Goal: Task Accomplishment & Management: Complete application form

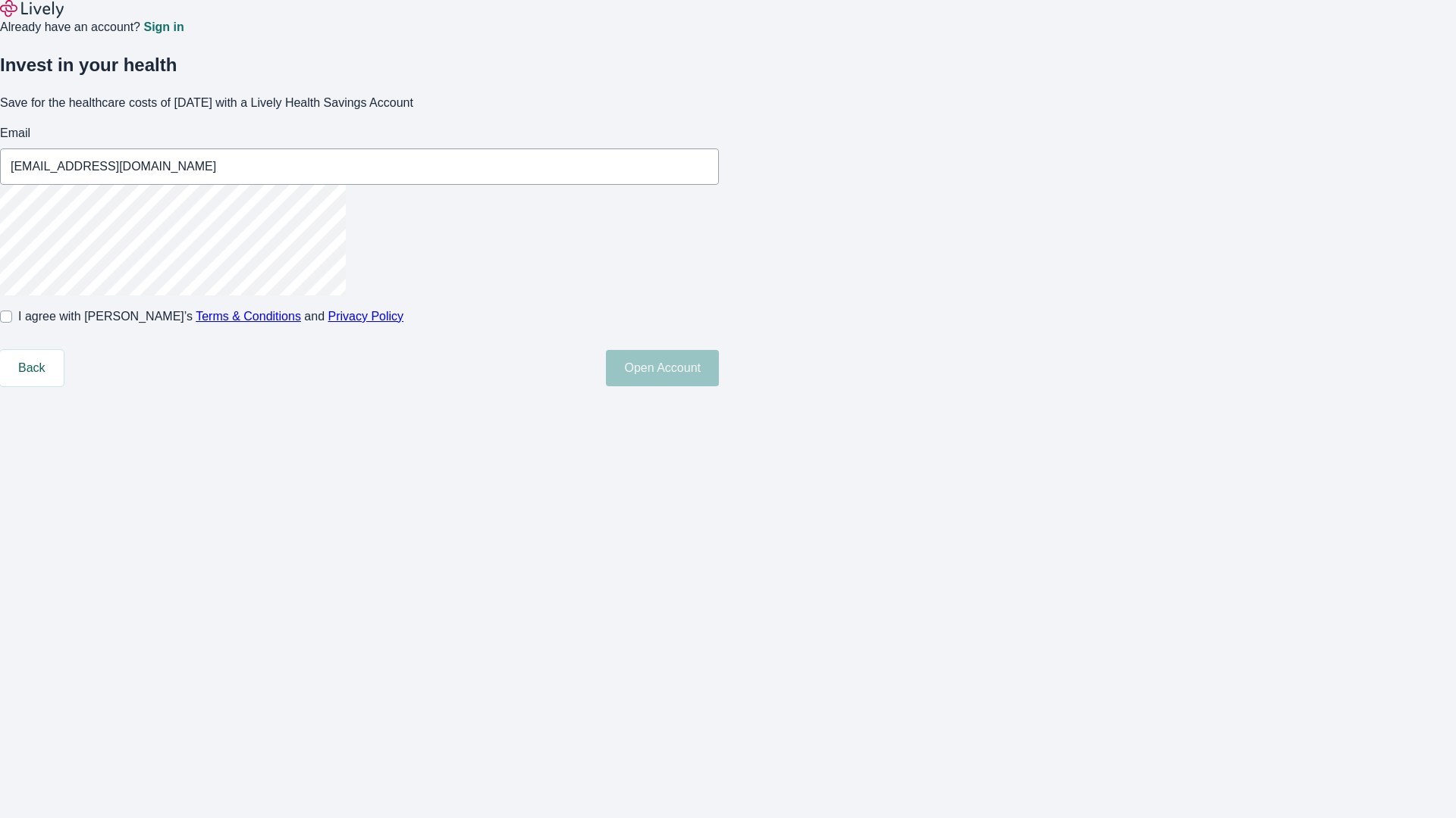
click at [12, 323] on input "I agree with Lively’s Terms & Conditions and Privacy Policy" at bounding box center [6, 317] width 12 height 12
checkbox input "true"
click at [719, 386] on button "Open Account" at bounding box center [662, 368] width 113 height 36
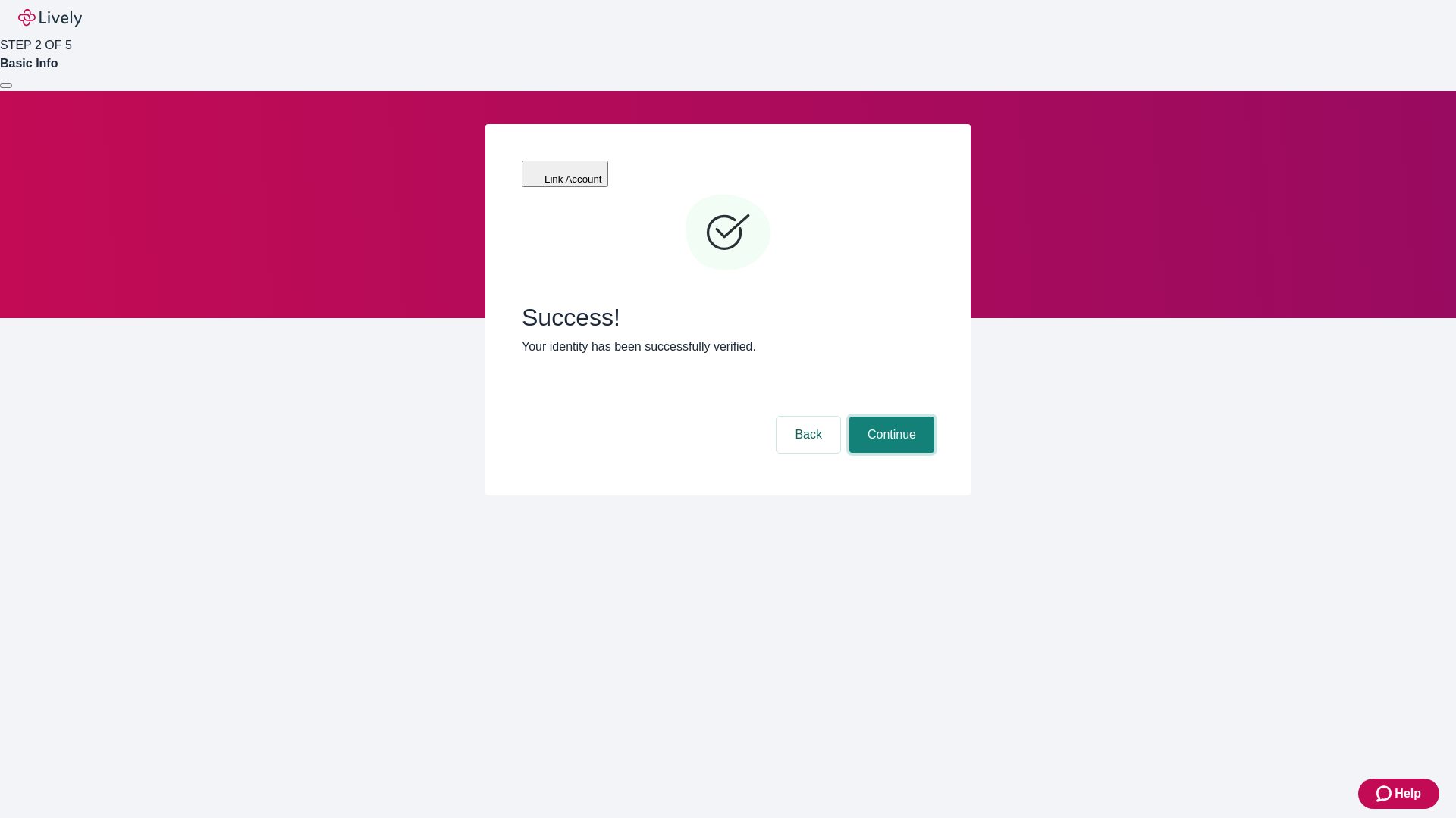
click at [889, 417] on button "Continue" at bounding box center [891, 434] width 85 height 36
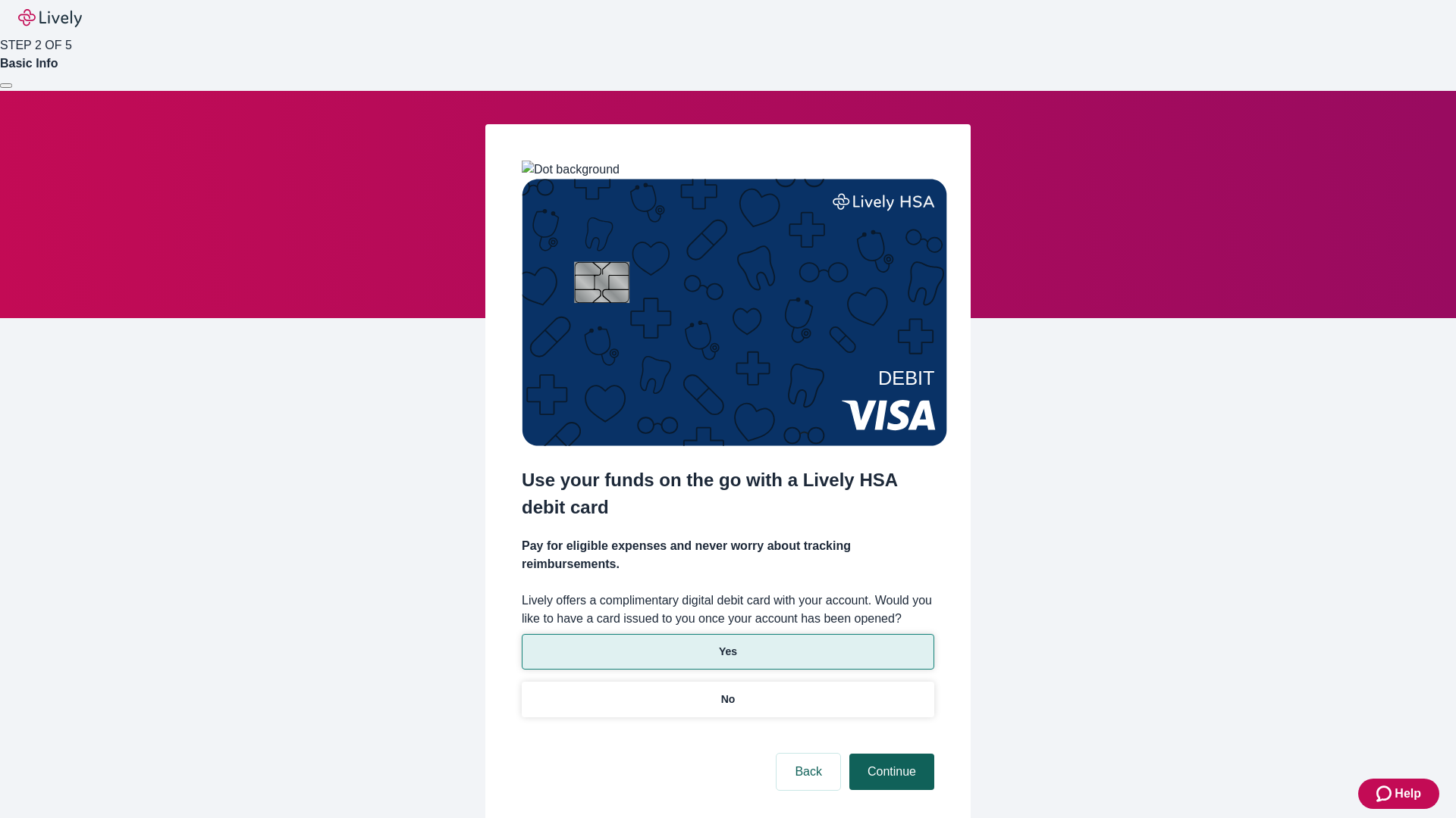
click at [727, 644] on p "Yes" at bounding box center [728, 652] width 19 height 16
click at [889, 754] on button "Continue" at bounding box center [891, 772] width 85 height 36
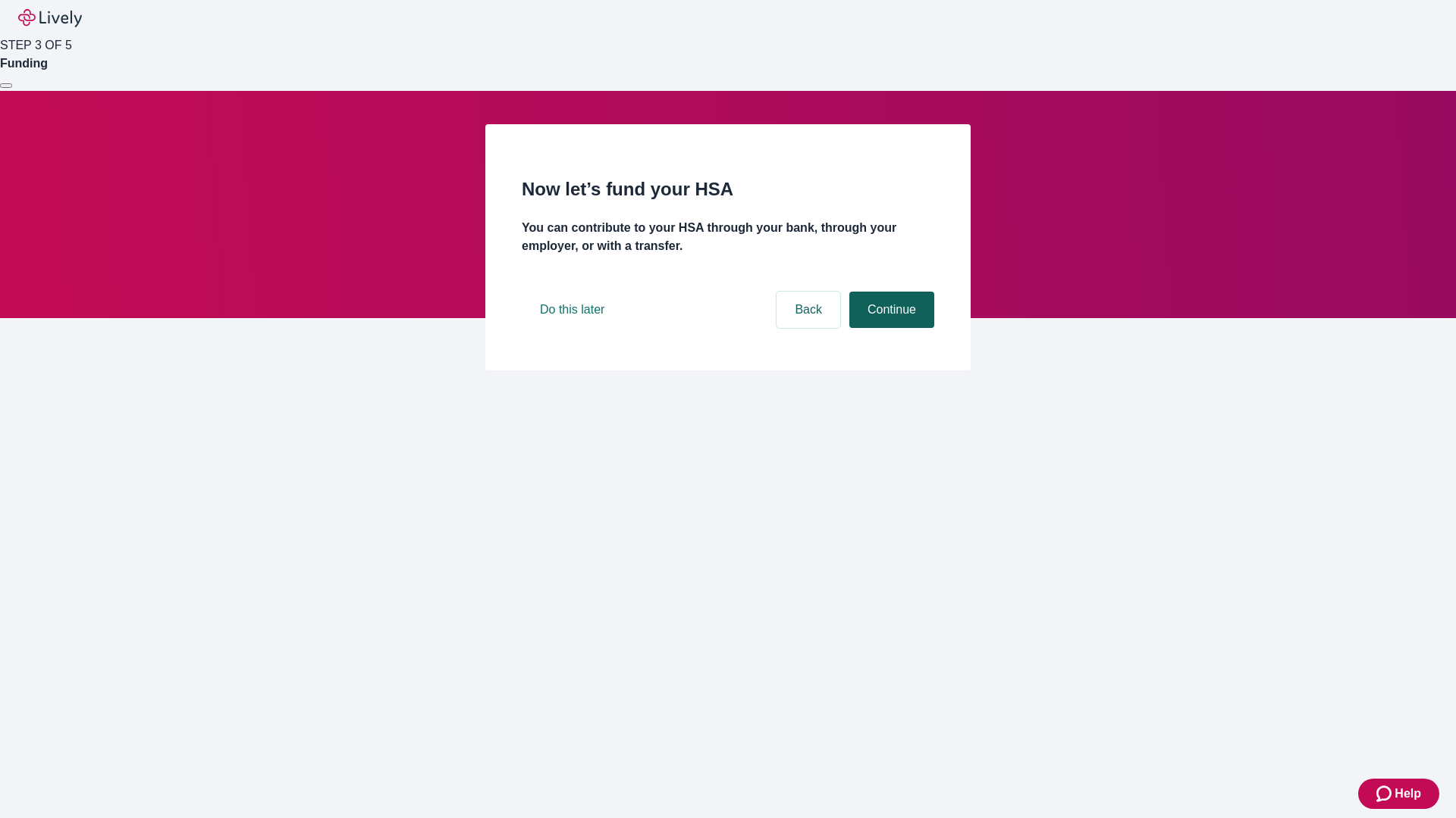
click at [889, 328] on button "Continue" at bounding box center [891, 309] width 85 height 36
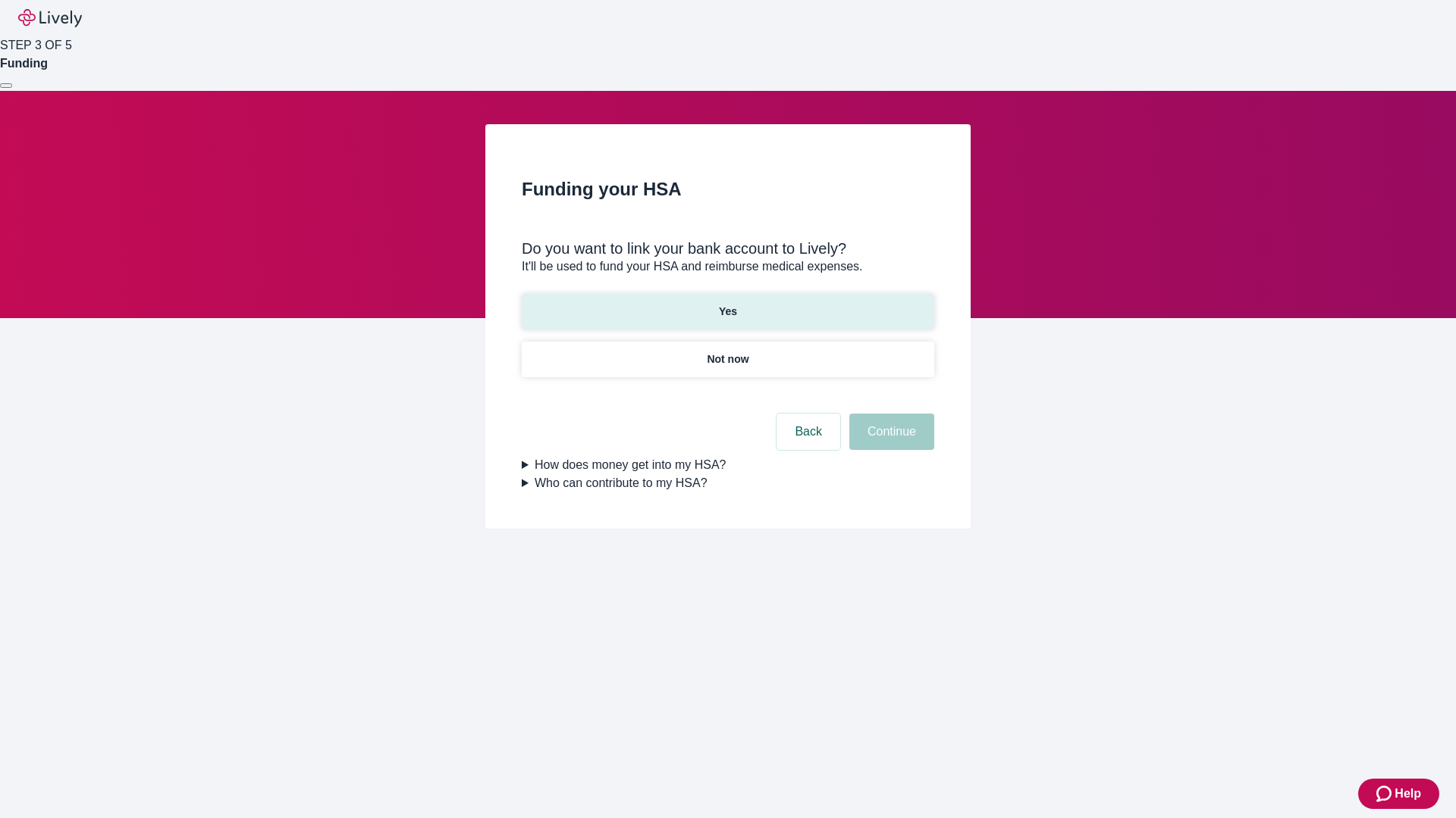
click at [727, 304] on p "Yes" at bounding box center [728, 312] width 19 height 16
click at [889, 414] on button "Continue" at bounding box center [891, 432] width 85 height 36
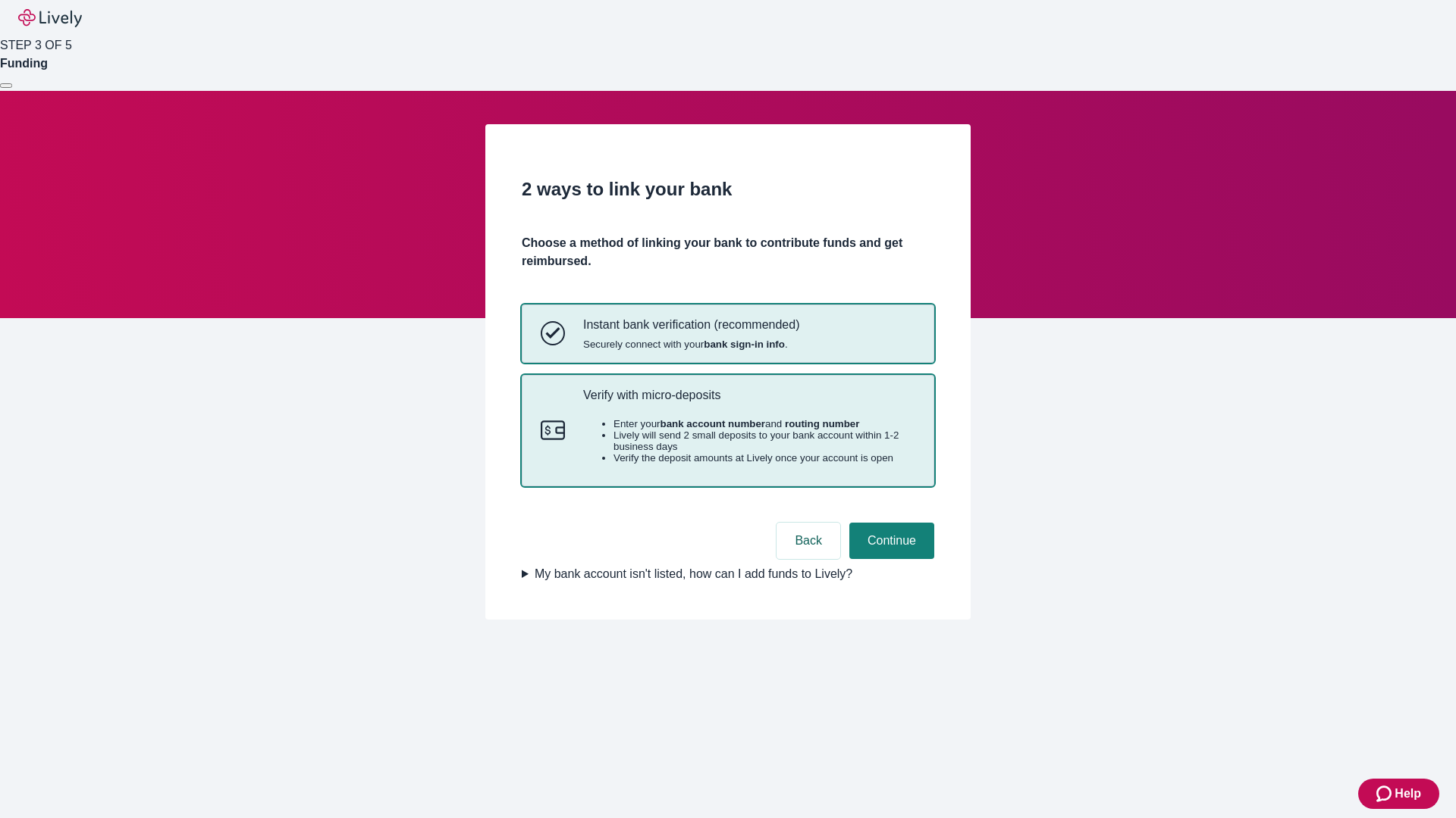
click at [748, 402] on p "Verify with micro-deposits" at bounding box center [749, 395] width 332 height 14
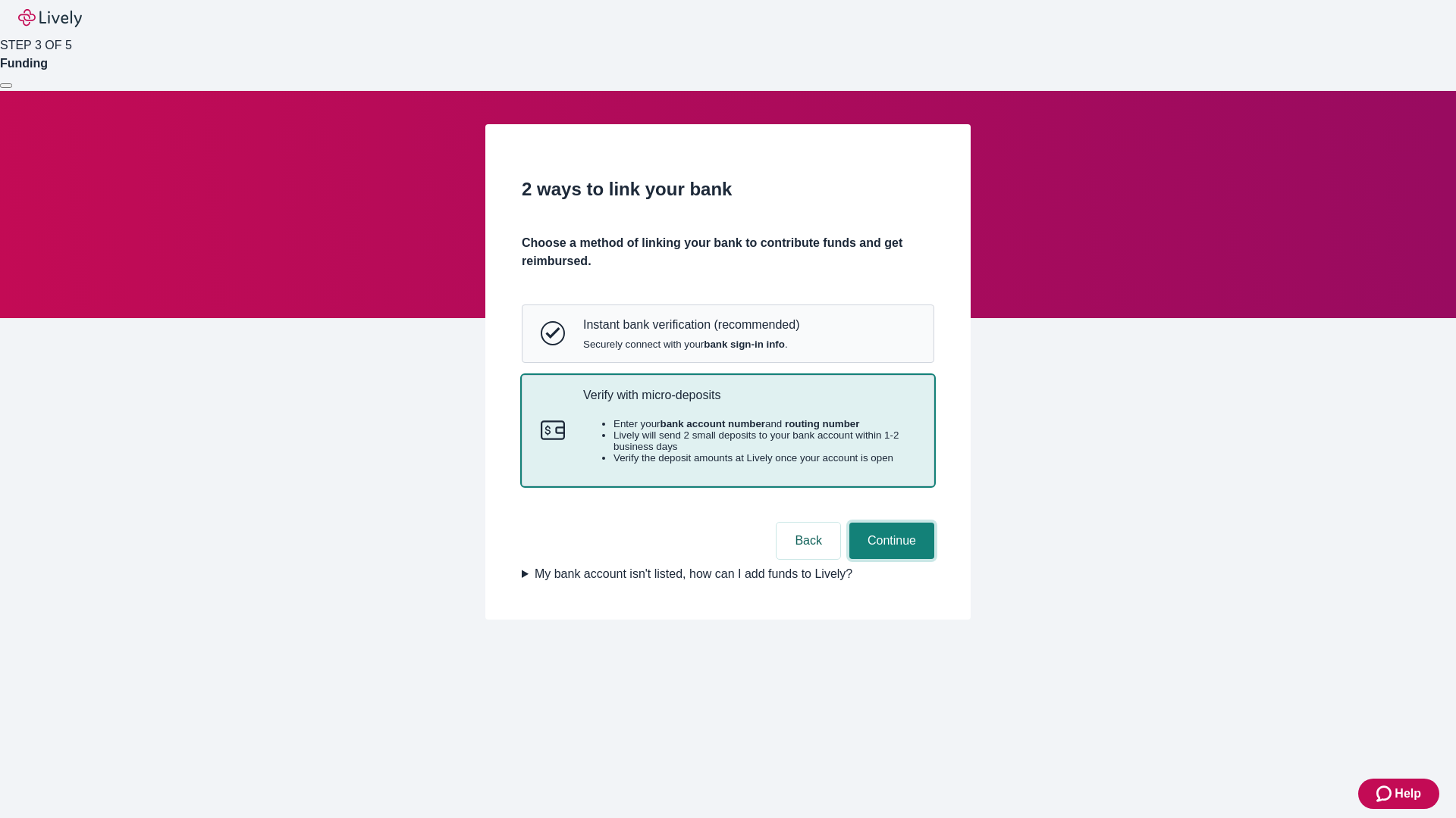
click at [889, 559] on button "Continue" at bounding box center [891, 541] width 85 height 36
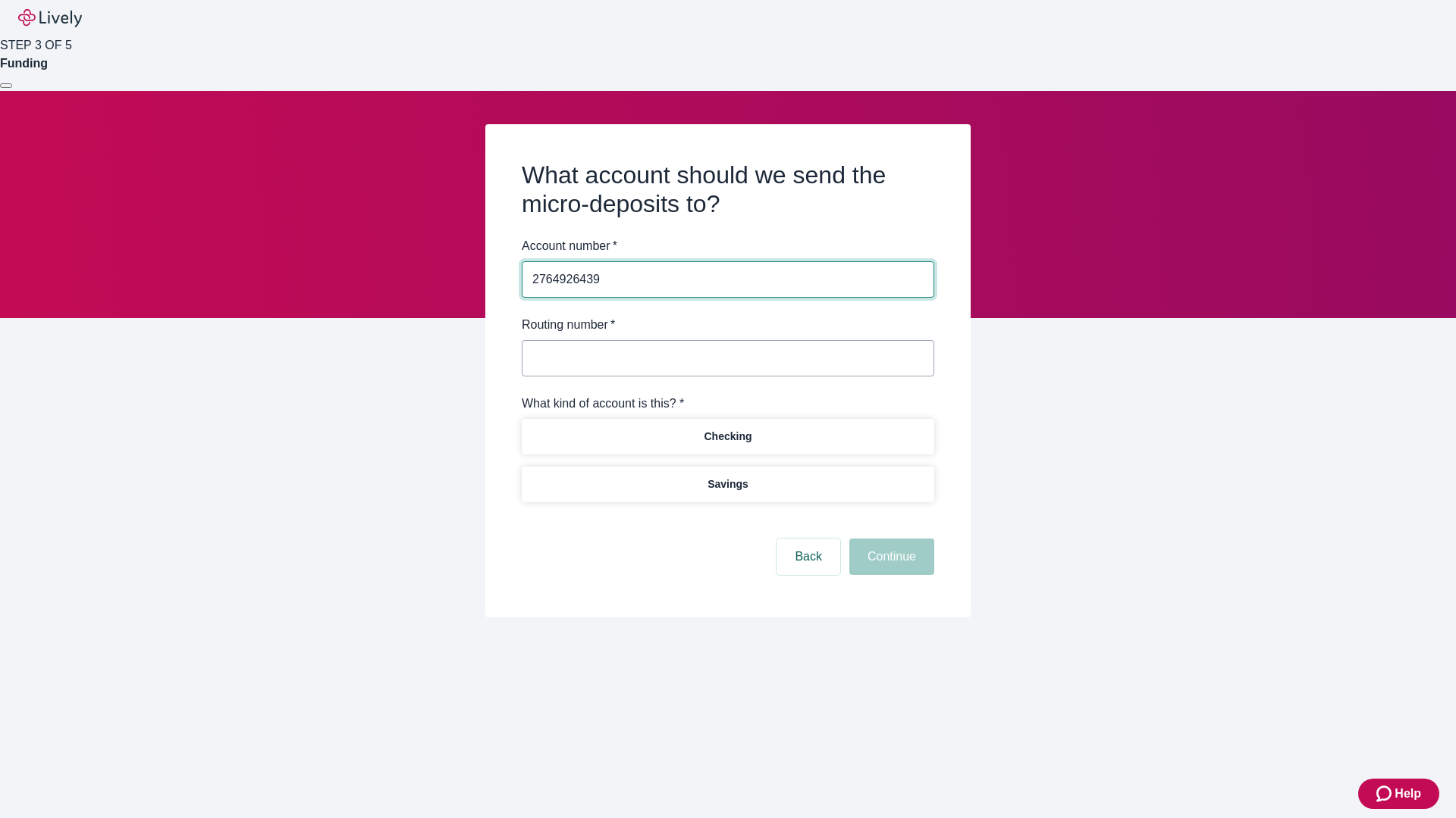
type input "2764926439"
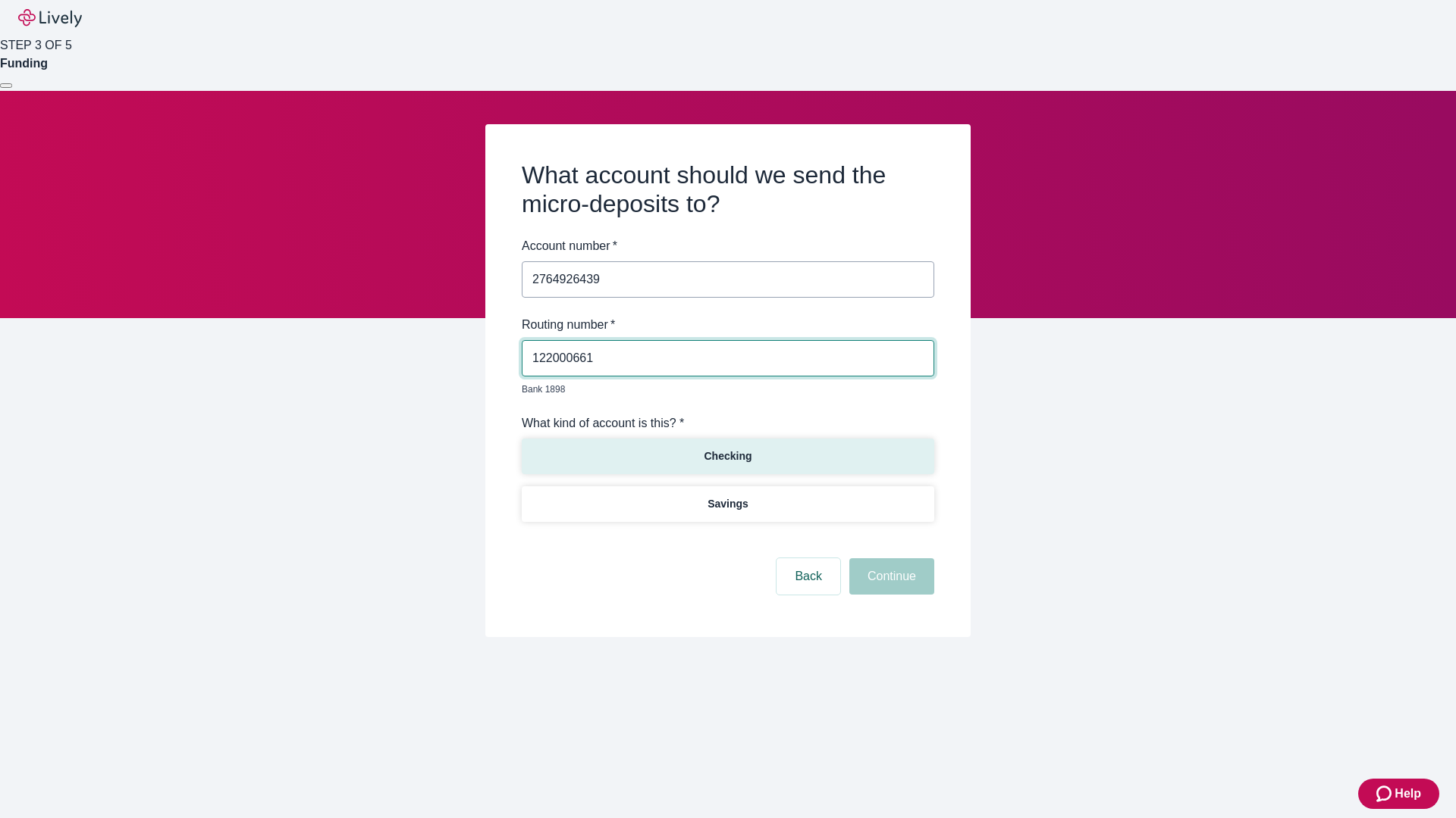
type input "122000661"
click at [727, 449] on p "Checking" at bounding box center [727, 456] width 47 height 16
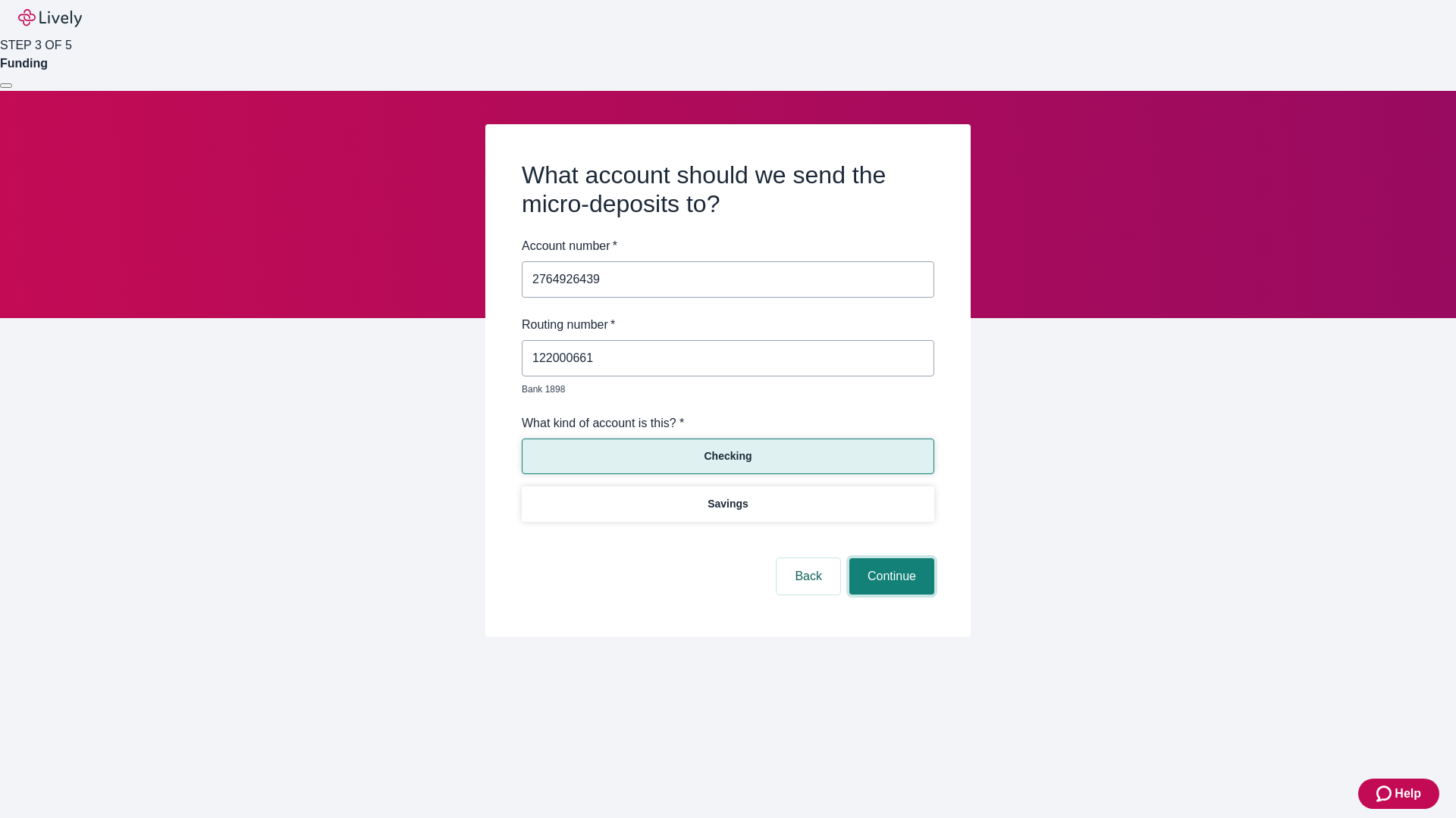
click at [889, 559] on button "Continue" at bounding box center [891, 576] width 85 height 36
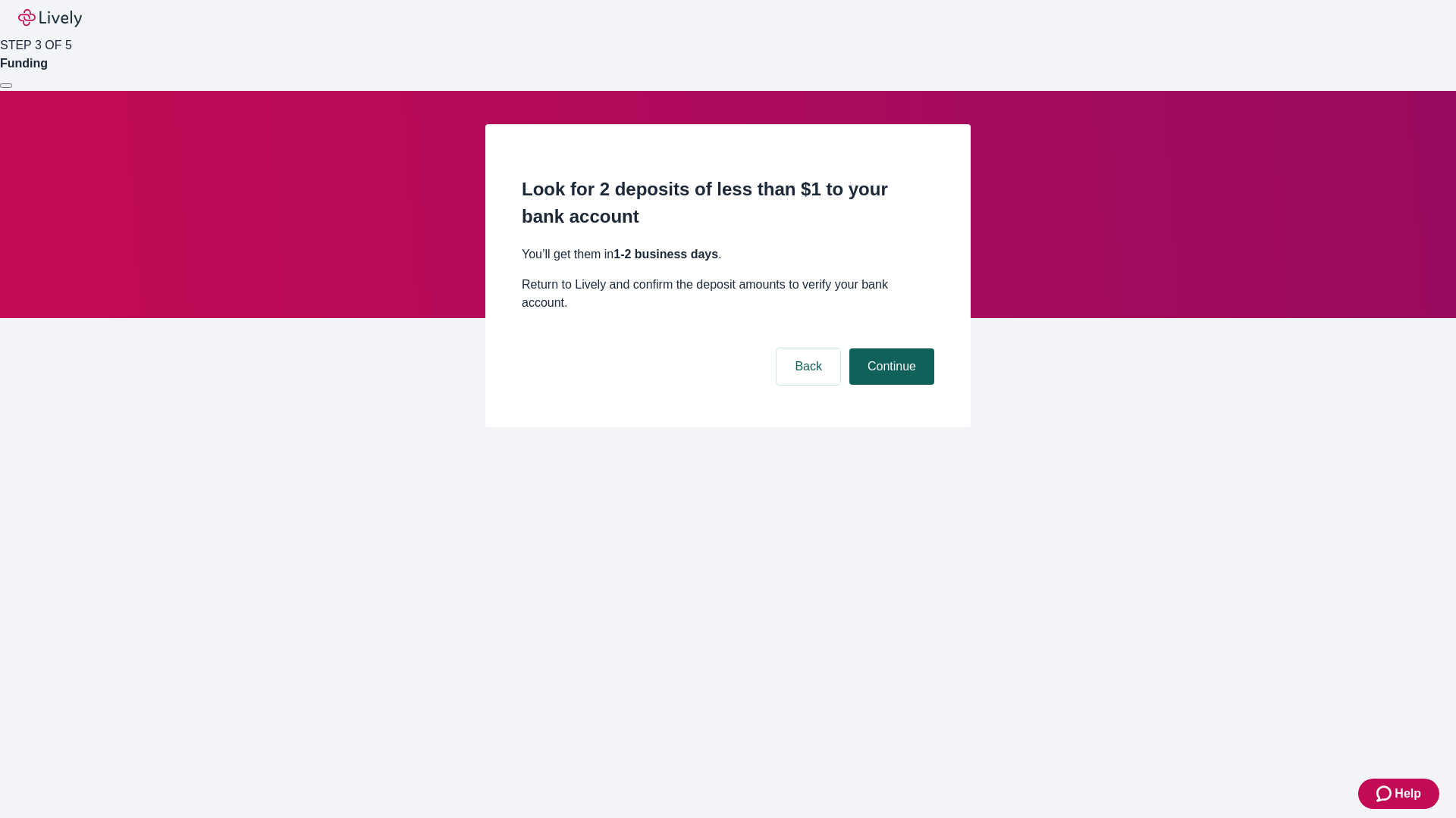
click at [889, 348] on button "Continue" at bounding box center [891, 366] width 85 height 36
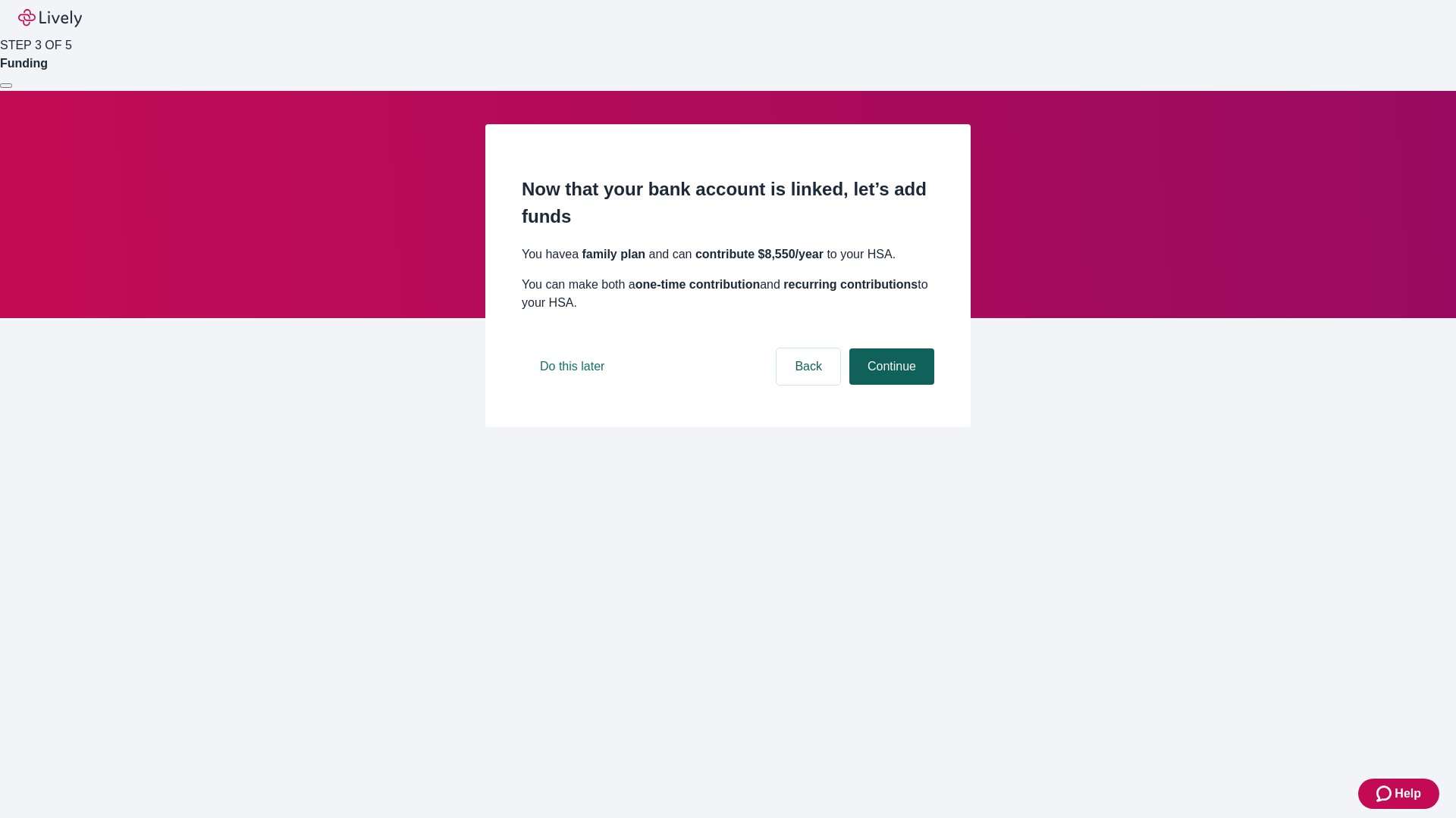
click at [889, 385] on button "Continue" at bounding box center [891, 366] width 85 height 36
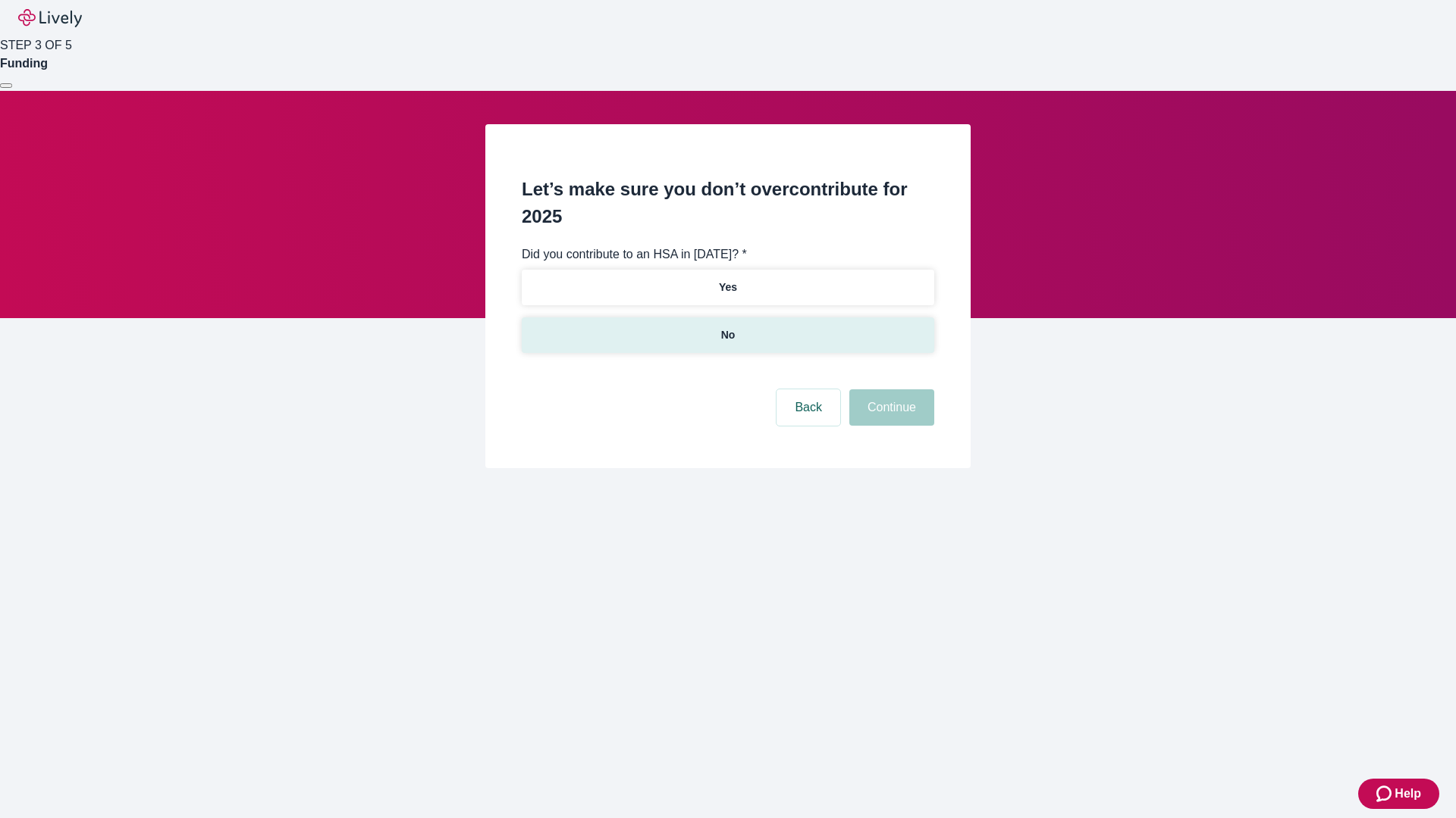
click at [727, 327] on p "No" at bounding box center [728, 335] width 14 height 16
click at [889, 390] on button "Continue" at bounding box center [891, 407] width 85 height 36
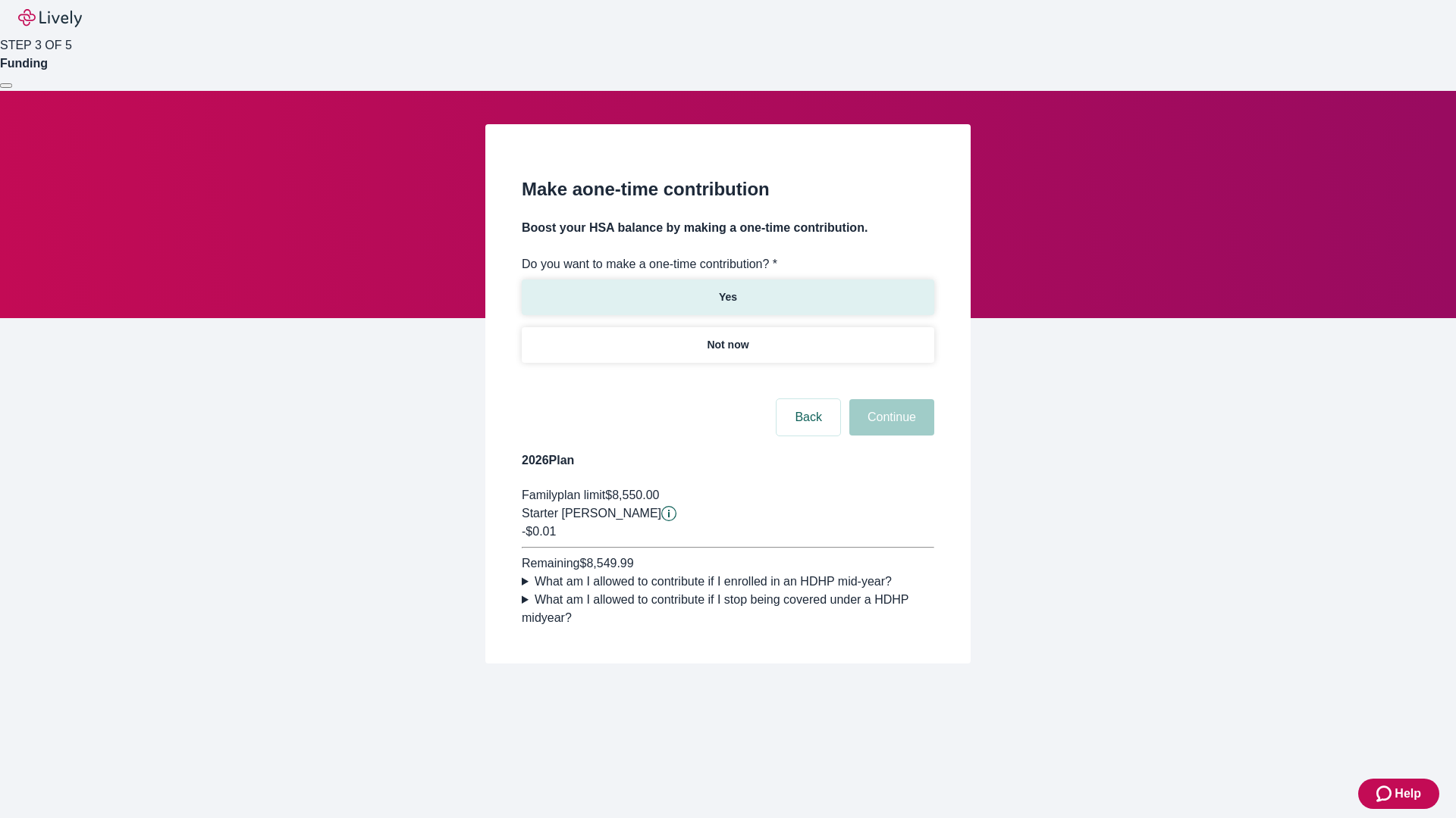
click at [727, 290] on p "Yes" at bounding box center [728, 297] width 19 height 16
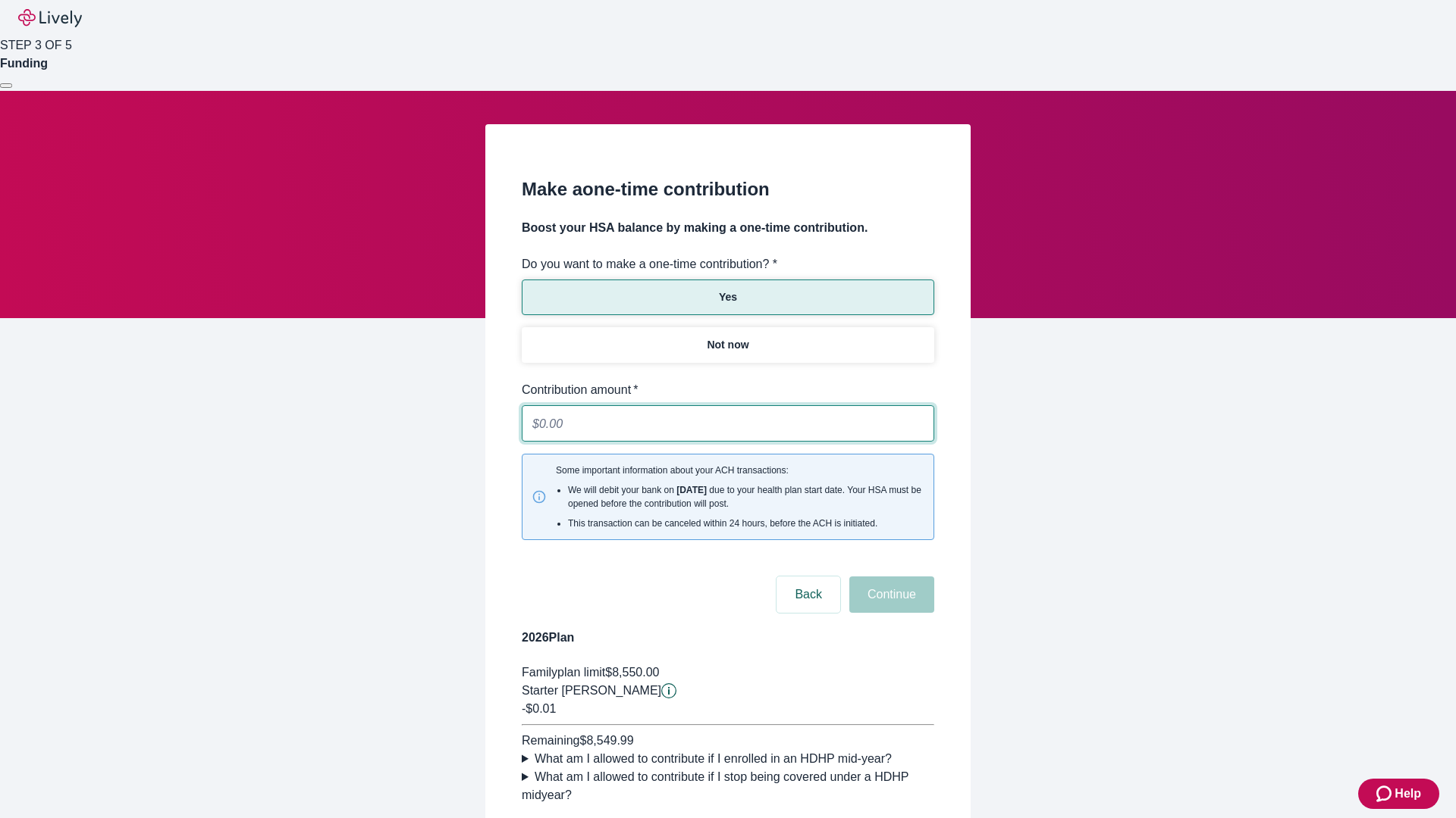
type input "0.01"
click at [889, 576] on button "Continue" at bounding box center [891, 594] width 85 height 36
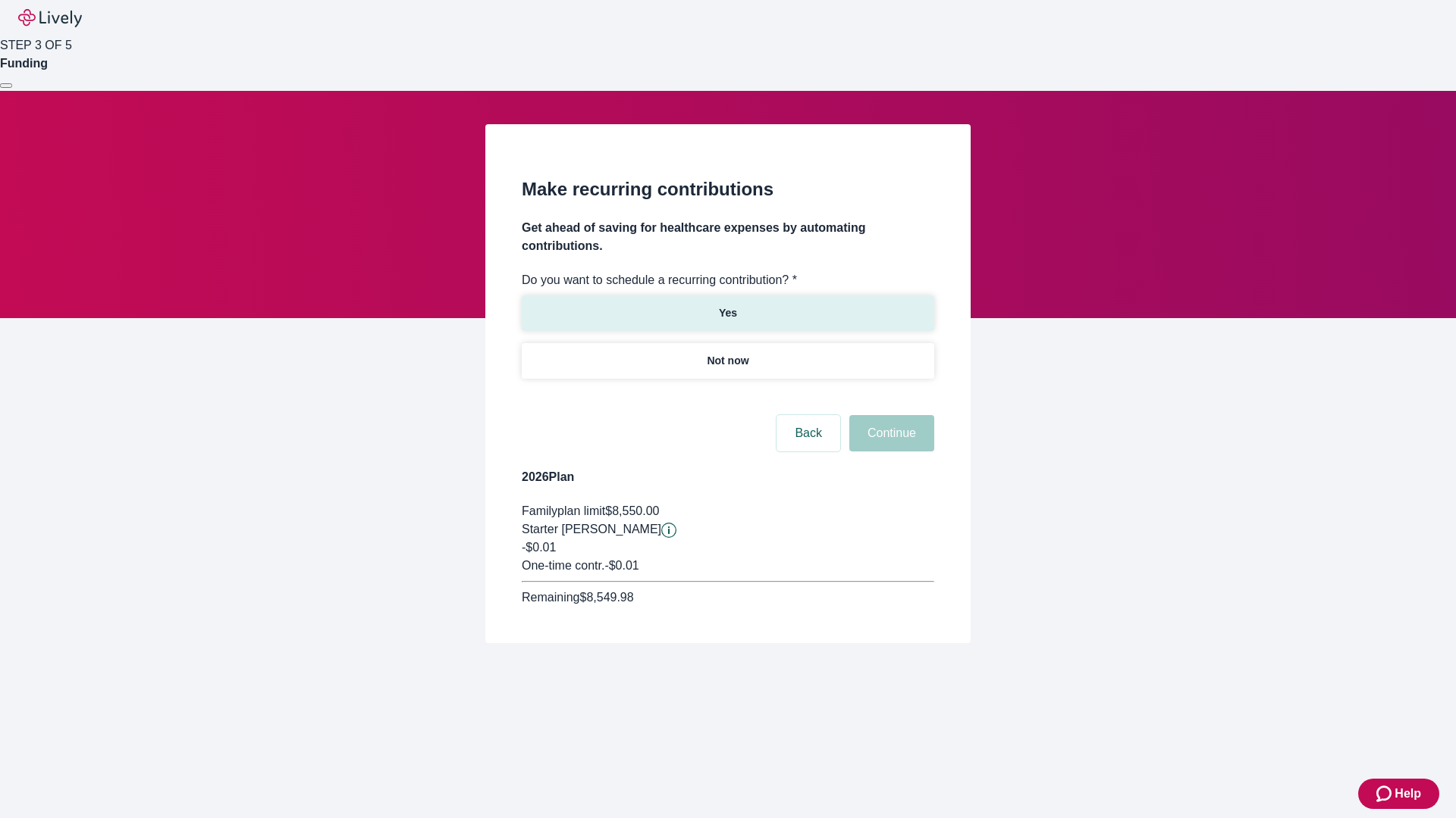
click at [727, 305] on p "Yes" at bounding box center [728, 313] width 19 height 16
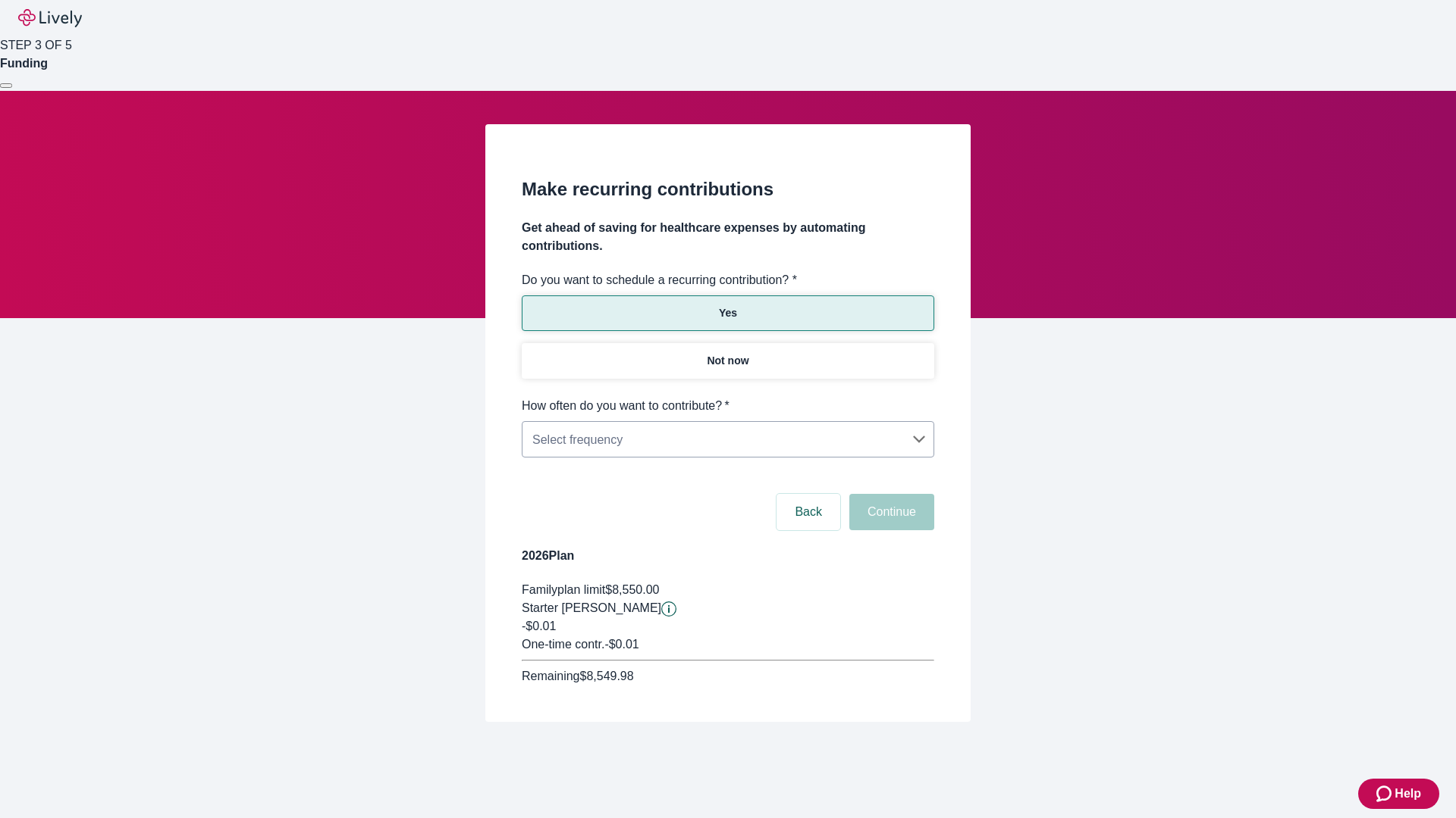
click at [727, 397] on body "Help STEP 3 OF 5 Funding Make recurring contributions Get ahead of saving for h…" at bounding box center [728, 397] width 1456 height 795
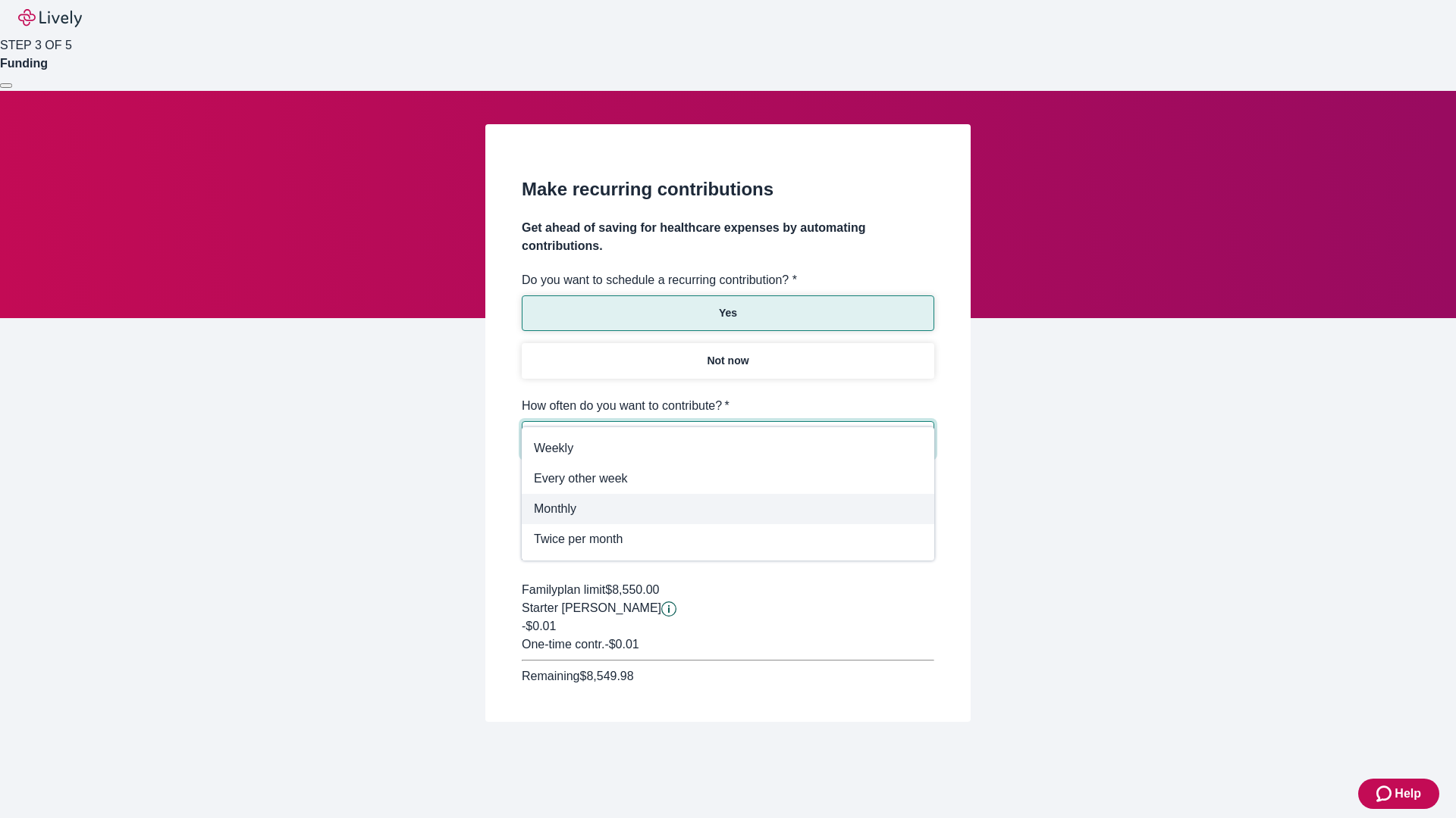
click at [728, 510] on span "Monthly" at bounding box center [727, 510] width 388 height 19
type input "Monthly"
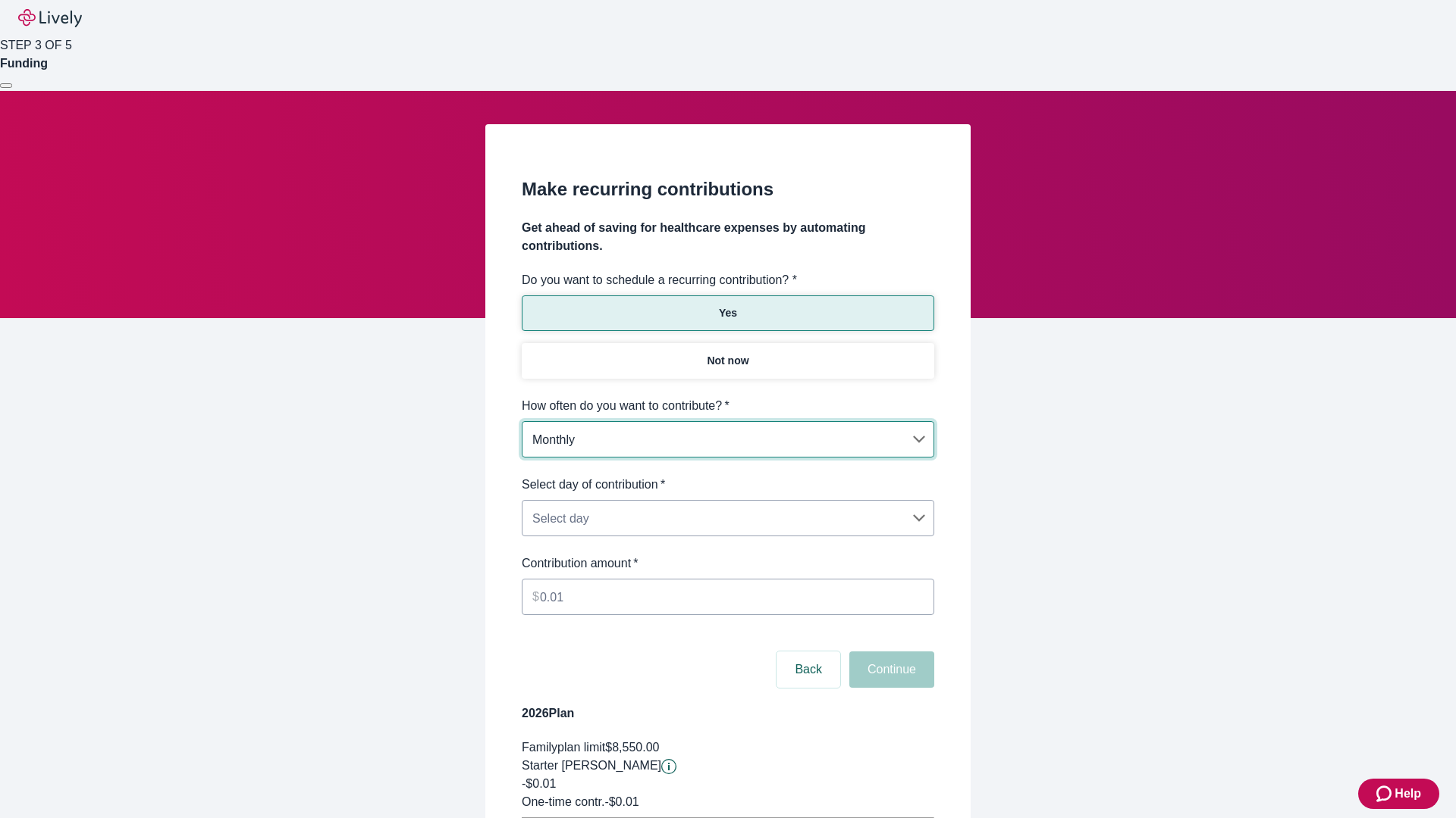
click at [727, 476] on body "Help STEP 3 OF 5 Funding Make recurring contributions Get ahead of saving for h…" at bounding box center [728, 476] width 1456 height 952
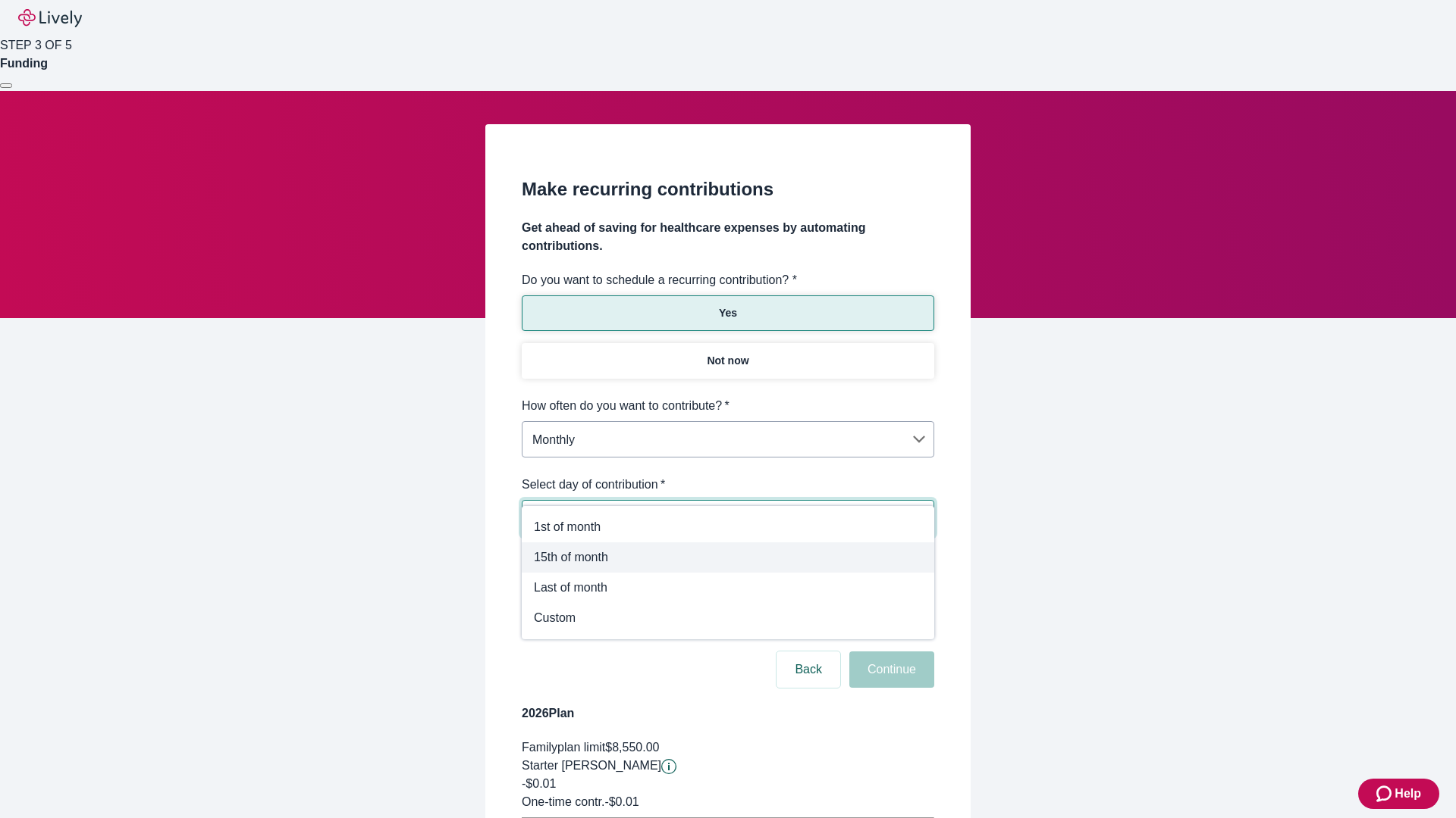
click at [728, 558] on span "15th of month" at bounding box center [727, 558] width 388 height 19
type input "Monthly15th"
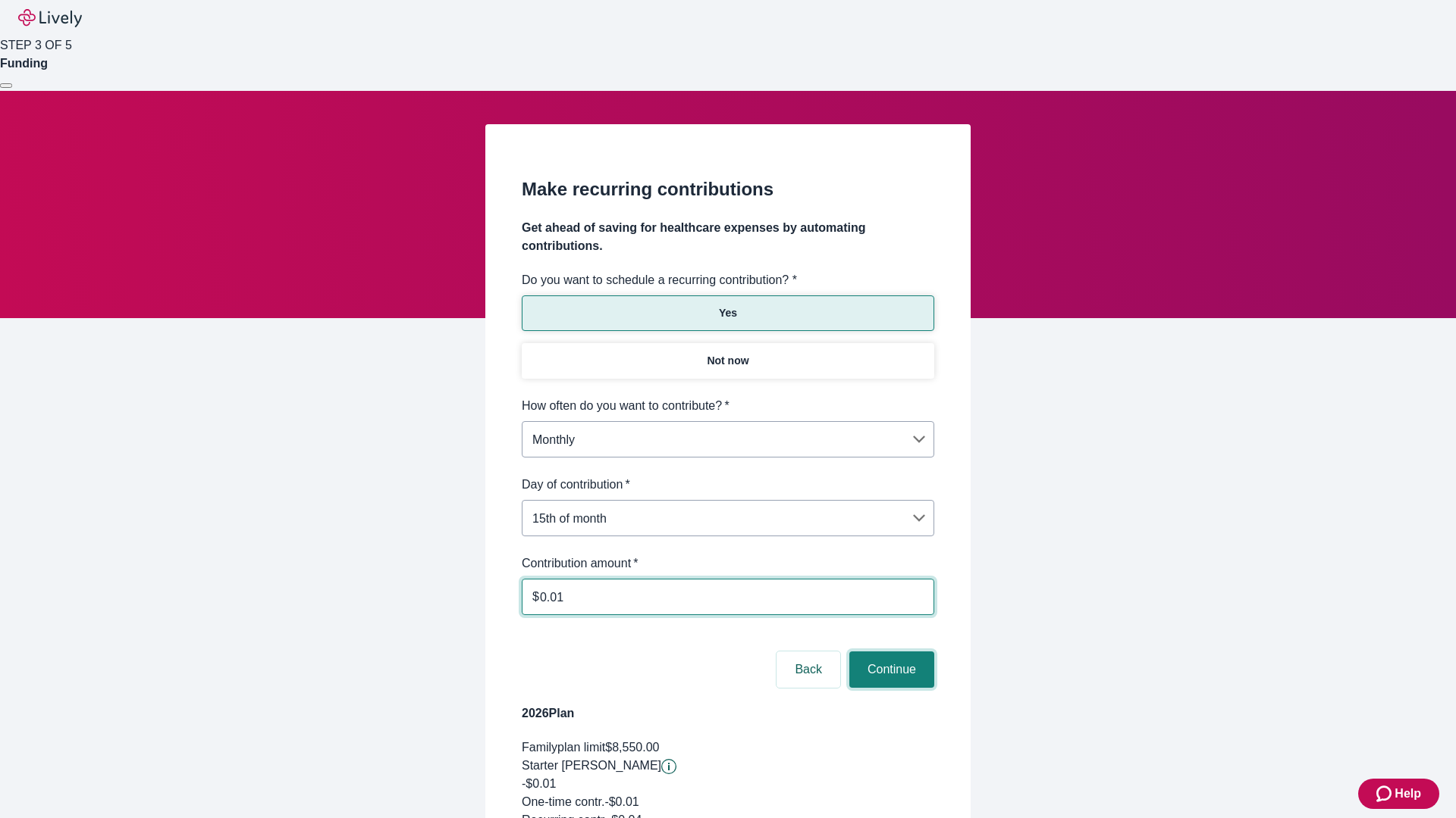
click at [889, 652] on button "Continue" at bounding box center [891, 669] width 85 height 36
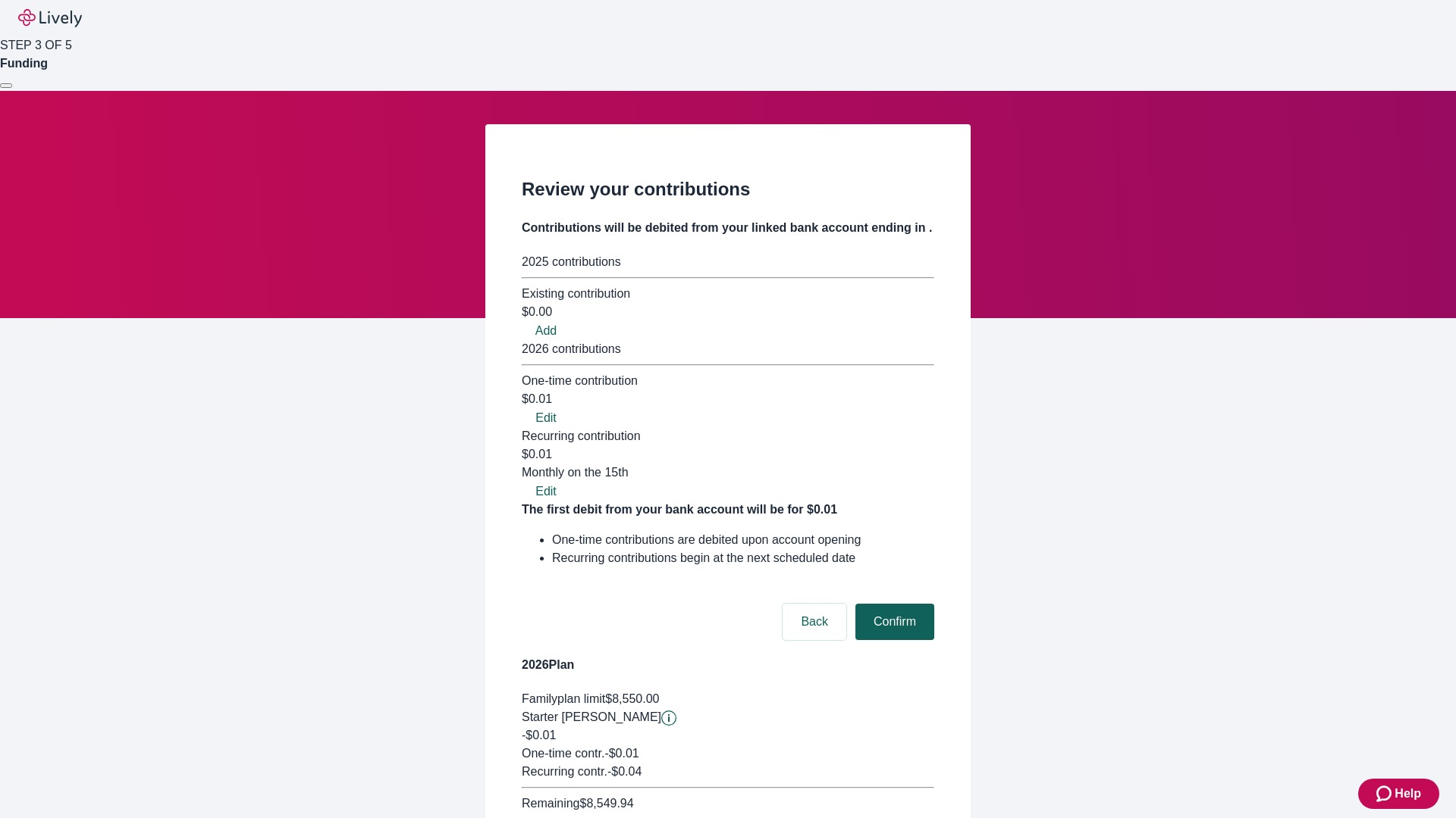
click at [892, 604] on button "Confirm" at bounding box center [894, 622] width 79 height 36
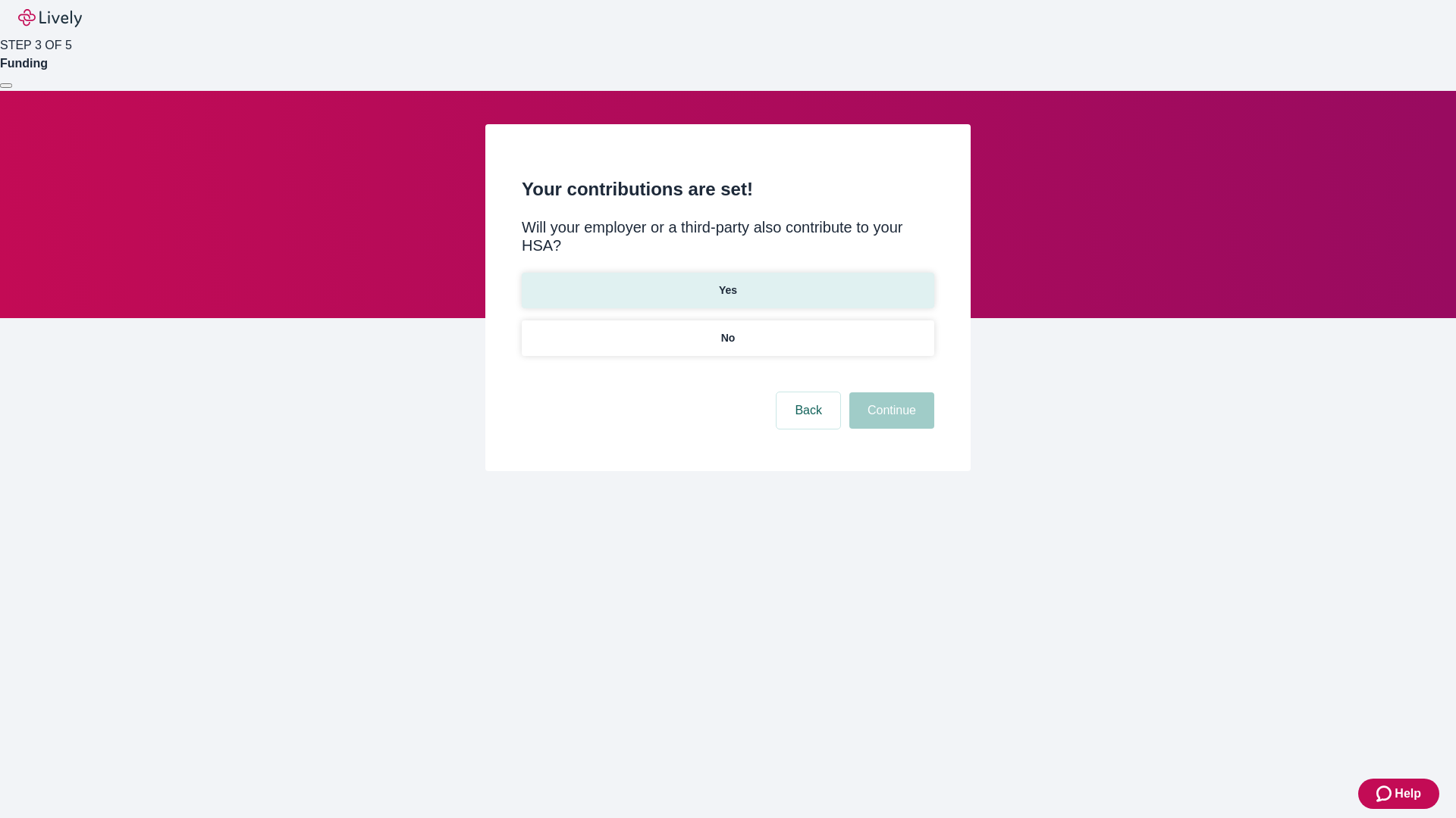
click at [727, 282] on p "Yes" at bounding box center [728, 290] width 19 height 16
click at [889, 392] on button "Continue" at bounding box center [891, 410] width 85 height 36
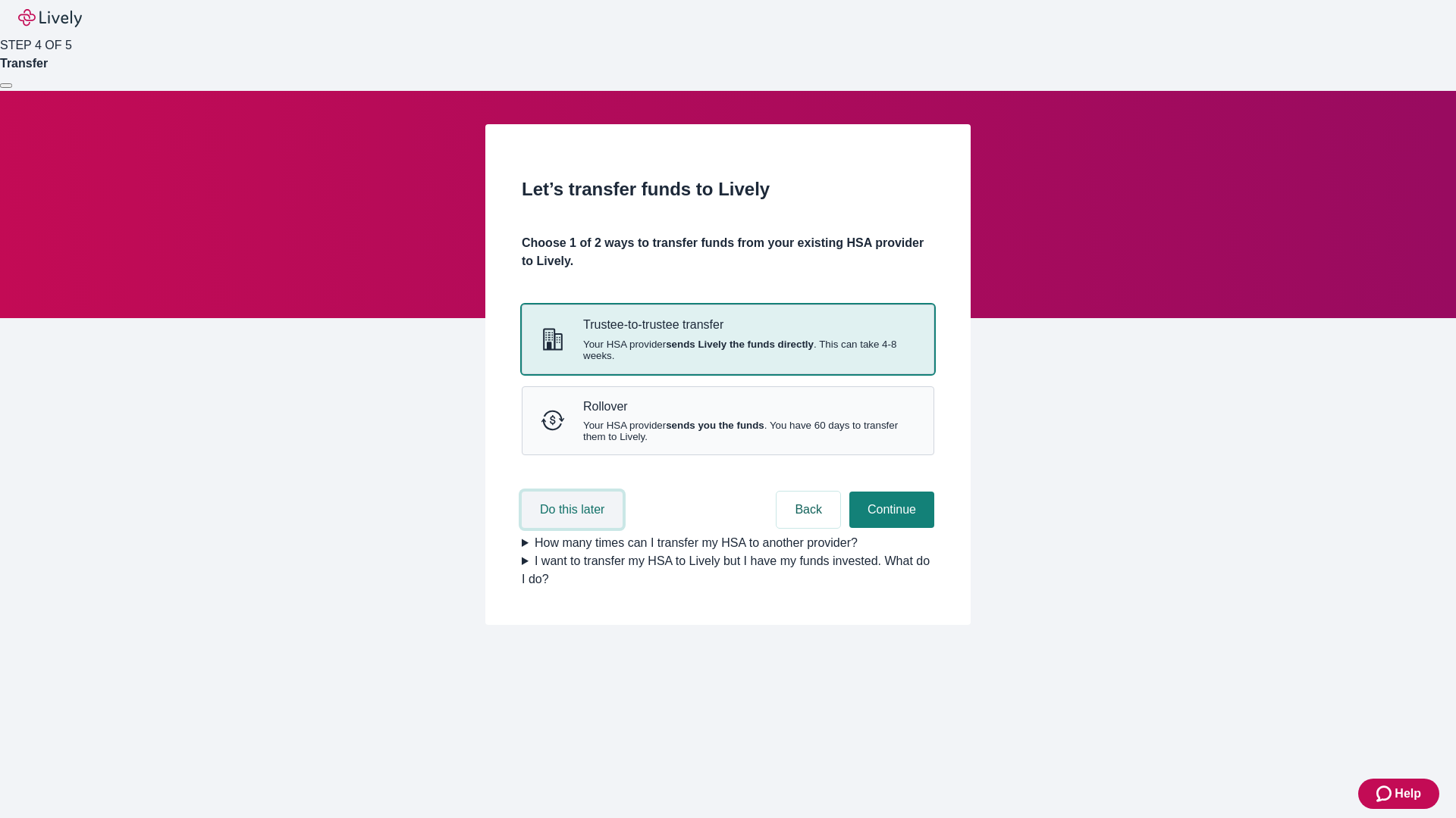
click at [574, 528] on button "Do this later" at bounding box center [572, 510] width 101 height 36
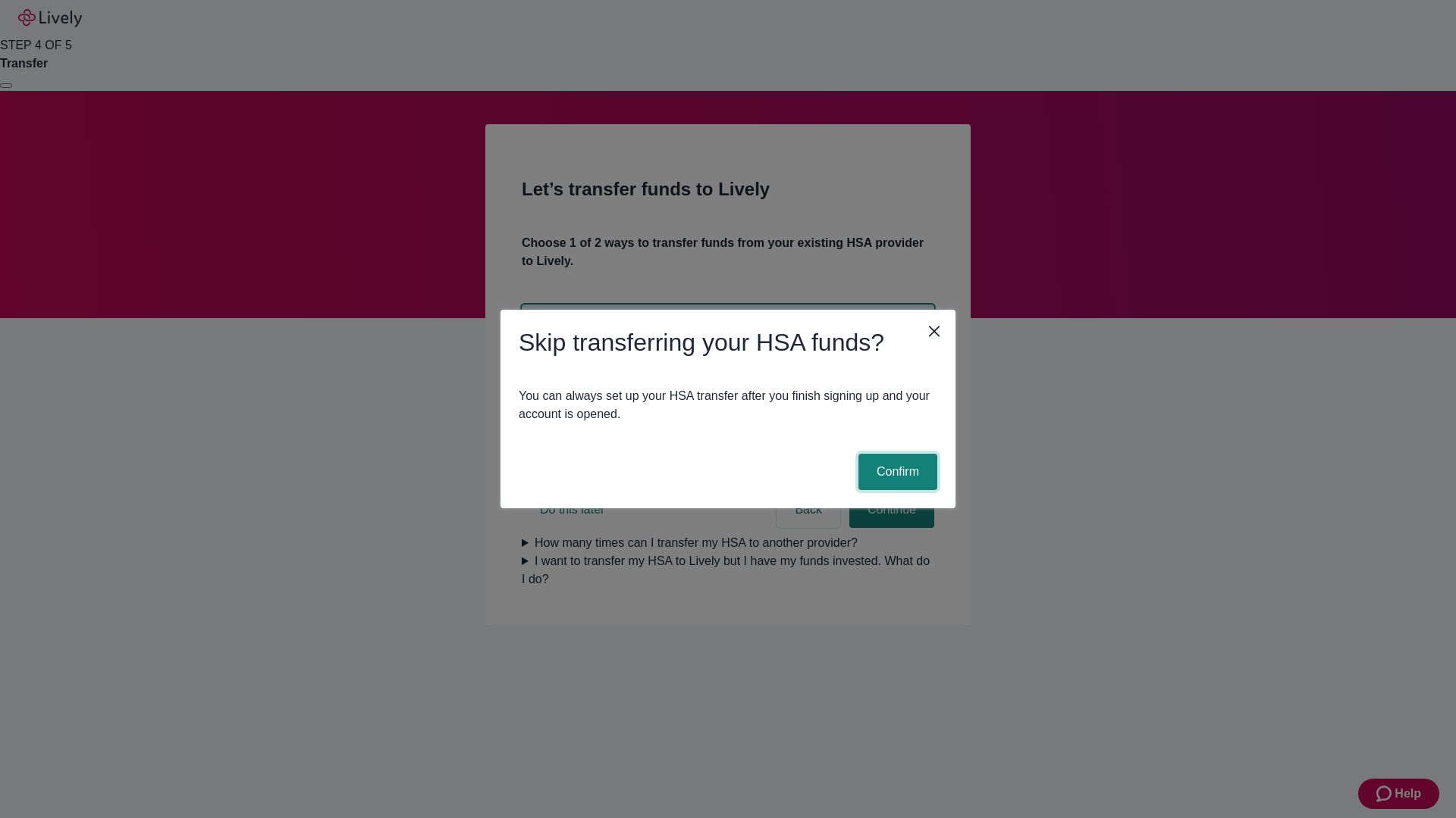
click at [895, 472] on button "Confirm" at bounding box center [897, 472] width 79 height 36
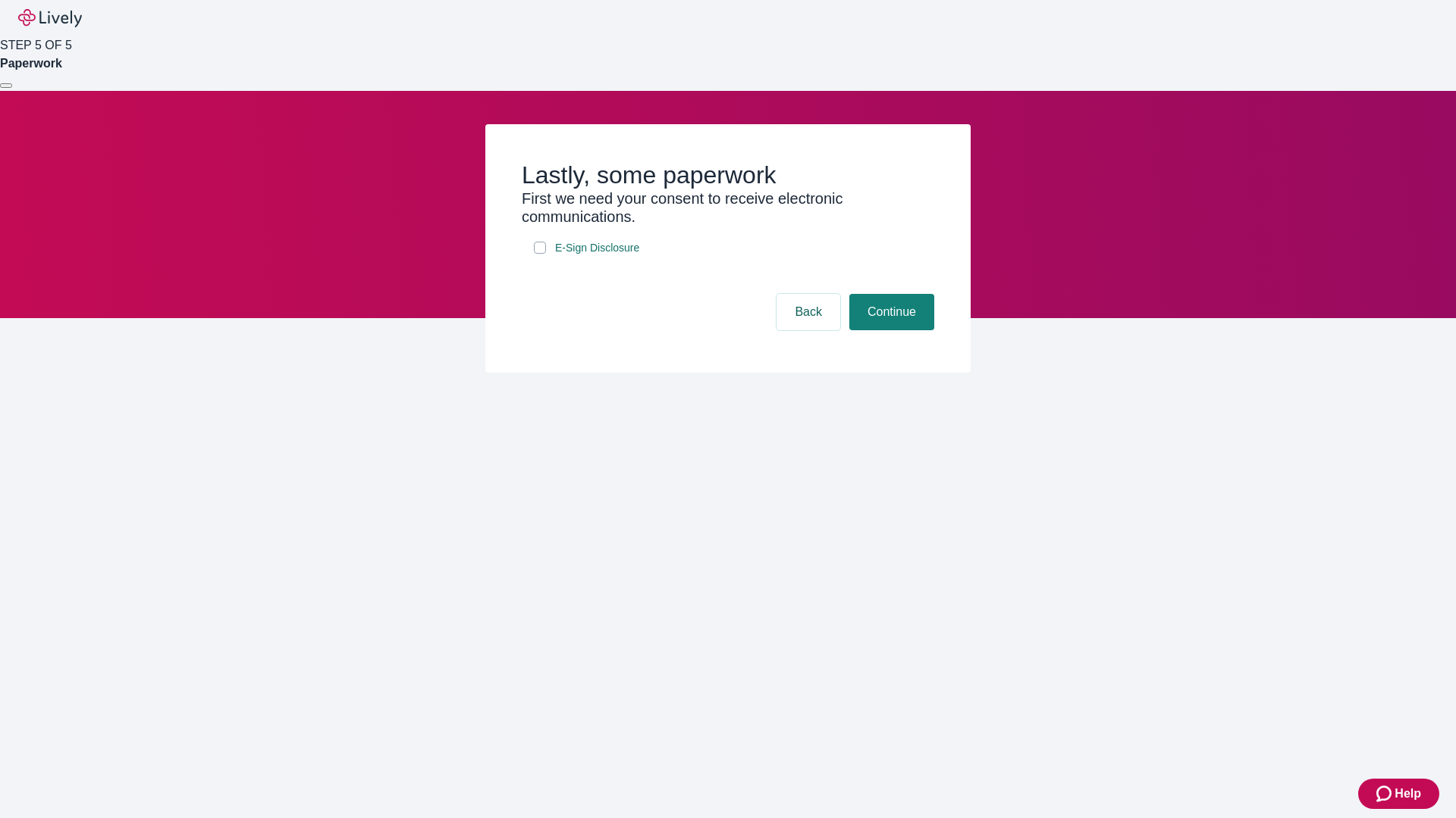
click at [539, 254] on input "E-Sign Disclosure" at bounding box center [539, 248] width 12 height 12
checkbox input "true"
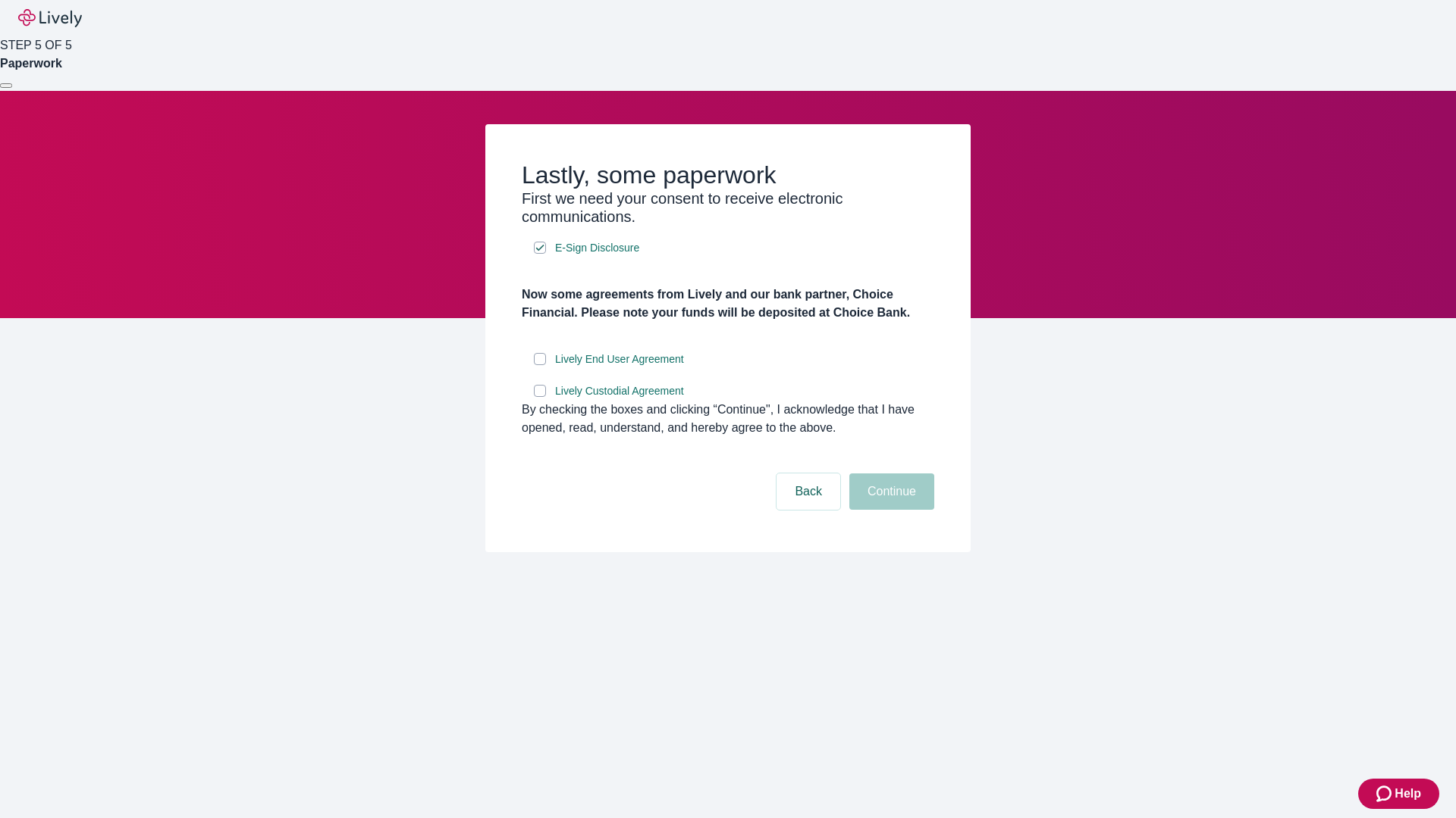
click at [539, 365] on input "Lively End User Agreement" at bounding box center [539, 359] width 12 height 12
checkbox input "true"
click at [539, 397] on input "Lively Custodial Agreement" at bounding box center [539, 391] width 12 height 12
checkbox input "true"
click at [889, 510] on button "Continue" at bounding box center [891, 491] width 85 height 36
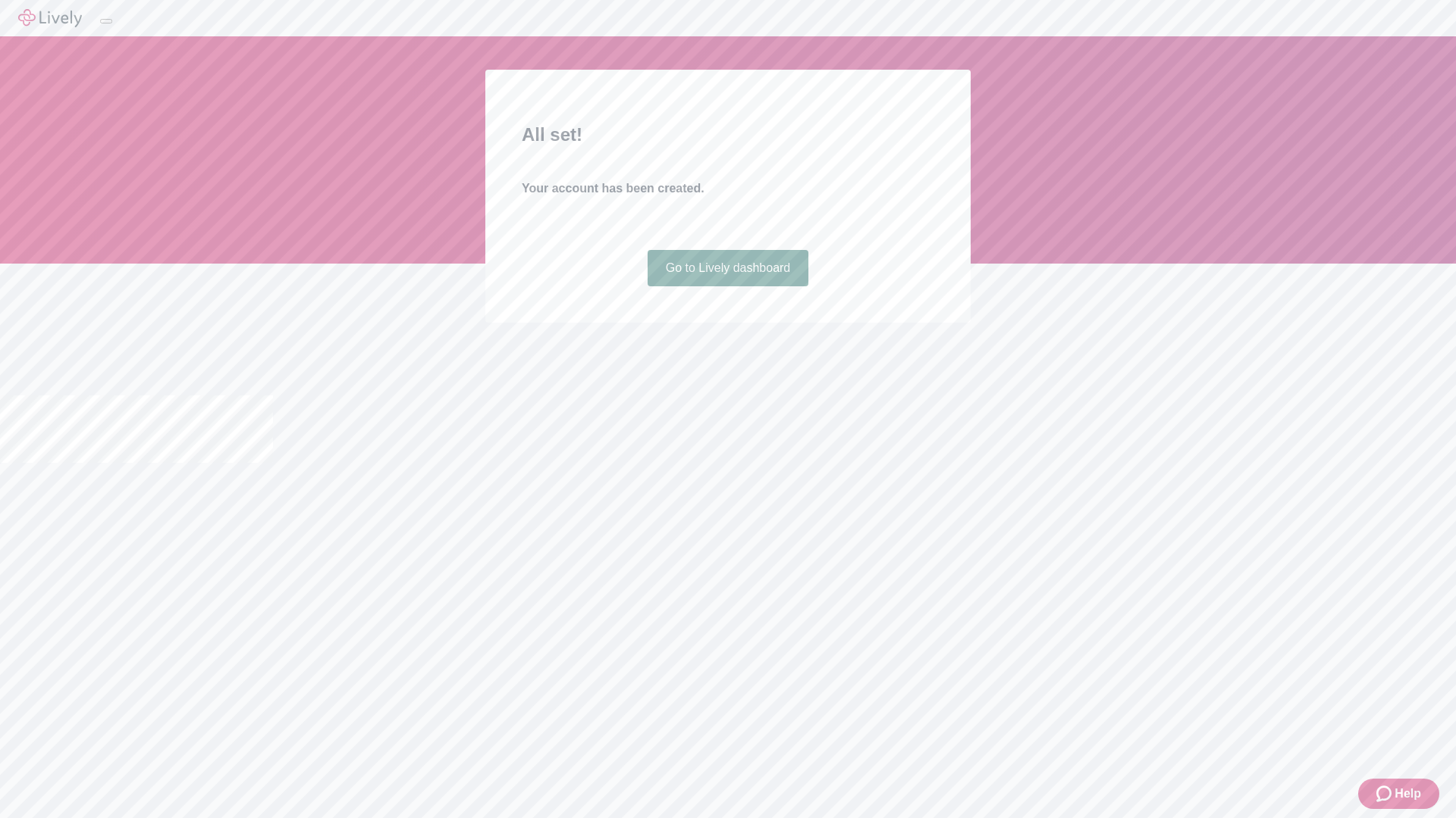
click at [727, 286] on link "Go to Lively dashboard" at bounding box center [728, 268] width 161 height 36
